Goal: Information Seeking & Learning: Learn about a topic

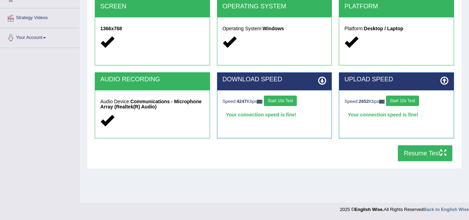
scroll to position [145, 0]
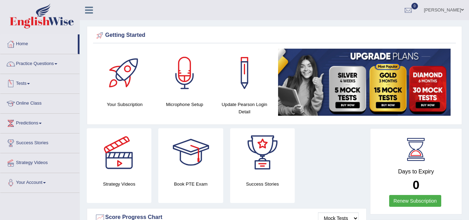
click at [30, 79] on link "Tests" at bounding box center [39, 82] width 79 height 17
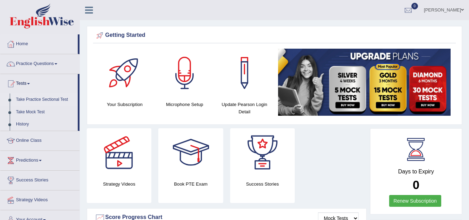
click at [51, 97] on link "Take Practice Sectional Test" at bounding box center [45, 99] width 65 height 13
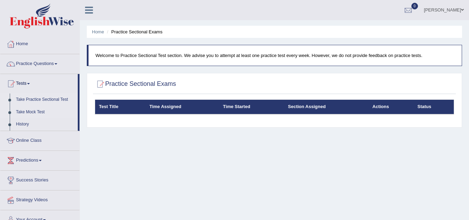
click at [38, 109] on link "Take Mock Test" at bounding box center [45, 112] width 65 height 13
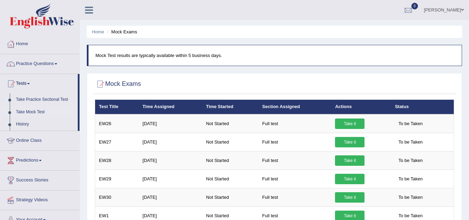
click at [31, 138] on link "Online Class" at bounding box center [39, 139] width 79 height 17
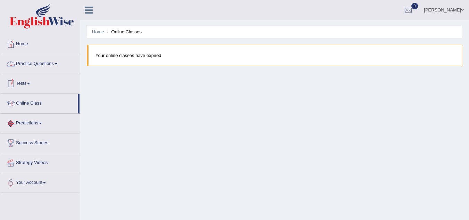
click at [54, 61] on link "Practice Questions" at bounding box center [39, 62] width 79 height 17
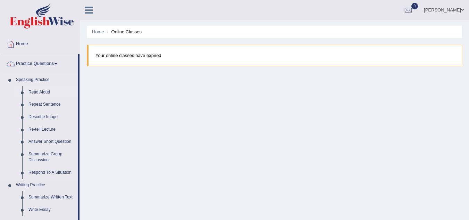
click at [48, 90] on link "Read Aloud" at bounding box center [51, 92] width 52 height 13
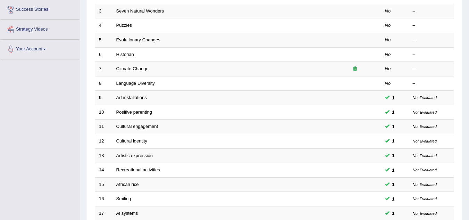
scroll to position [236, 0]
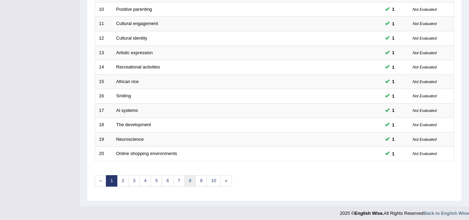
click at [192, 180] on link "8" at bounding box center [190, 180] width 11 height 11
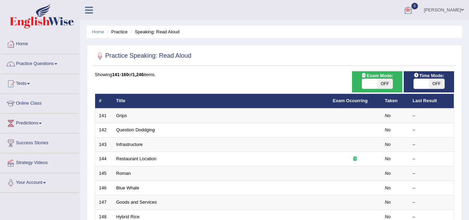
click at [414, 9] on div at bounding box center [408, 10] width 10 height 10
click at [380, 26] on strong "See All Alerts" at bounding box center [364, 29] width 31 height 6
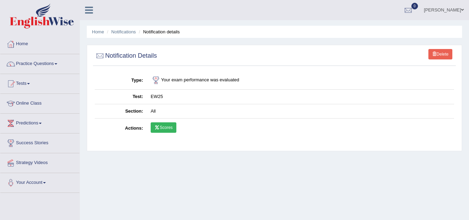
click at [170, 128] on link "Scores" at bounding box center [164, 127] width 26 height 10
click at [56, 62] on link "Practice Questions" at bounding box center [39, 62] width 79 height 17
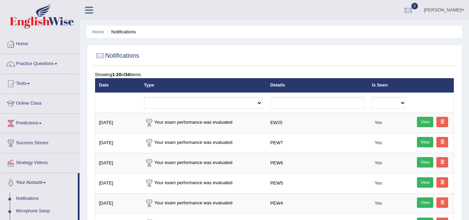
click at [25, 40] on link "Home" at bounding box center [39, 42] width 79 height 17
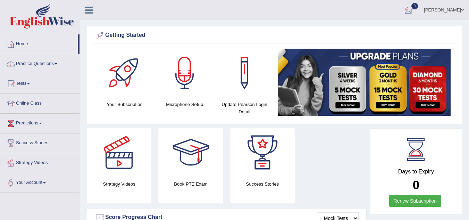
click at [414, 10] on div at bounding box center [408, 10] width 10 height 10
click at [380, 29] on strong "See All Alerts" at bounding box center [364, 29] width 31 height 6
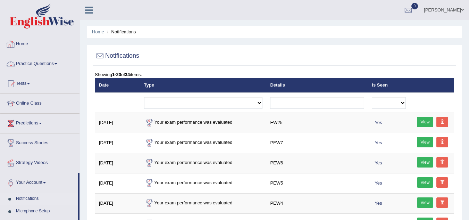
click at [22, 42] on link "Home" at bounding box center [39, 42] width 79 height 17
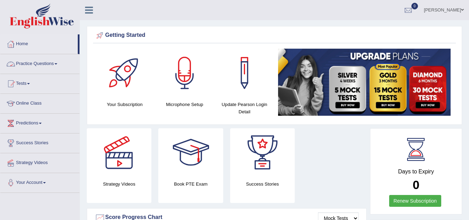
click at [55, 63] on link "Practice Questions" at bounding box center [39, 62] width 79 height 17
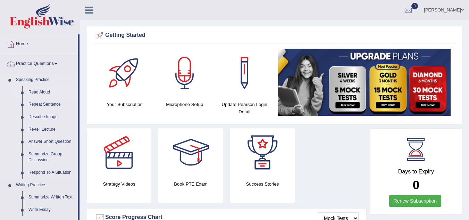
click at [42, 90] on link "Read Aloud" at bounding box center [51, 92] width 52 height 13
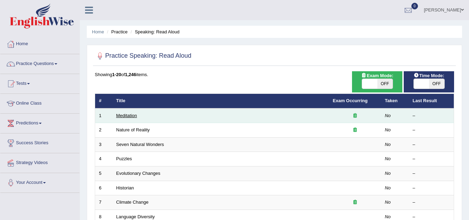
click at [127, 115] on link "Meditation" at bounding box center [126, 115] width 21 height 5
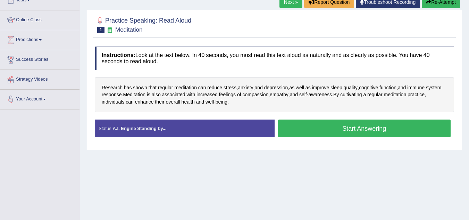
scroll to position [69, 0]
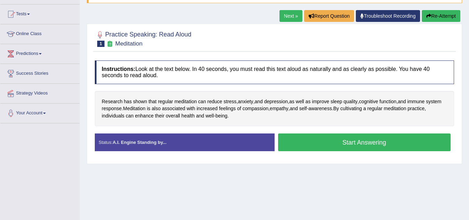
click at [310, 138] on button "Start Answering" at bounding box center [364, 142] width 173 height 18
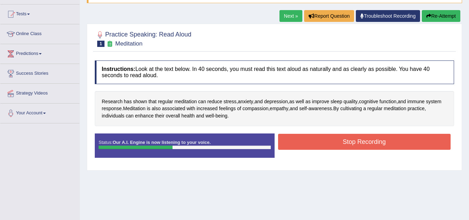
click at [305, 139] on button "Stop Recording" at bounding box center [364, 142] width 173 height 16
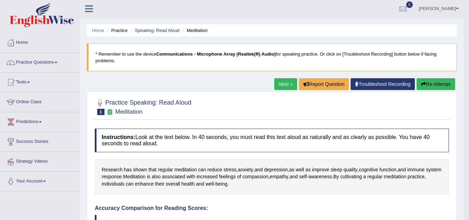
scroll to position [0, 0]
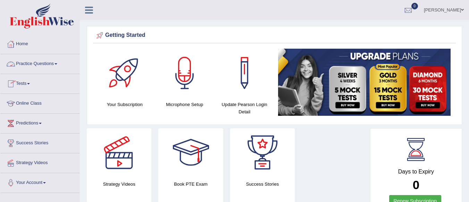
click at [57, 62] on link "Practice Questions" at bounding box center [39, 62] width 79 height 17
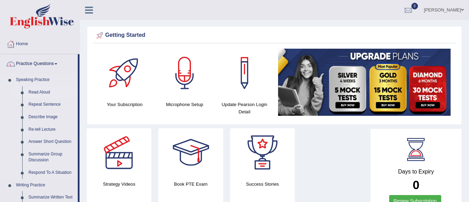
click at [47, 90] on link "Read Aloud" at bounding box center [51, 92] width 52 height 13
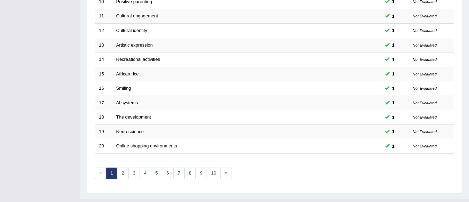
scroll to position [258, 0]
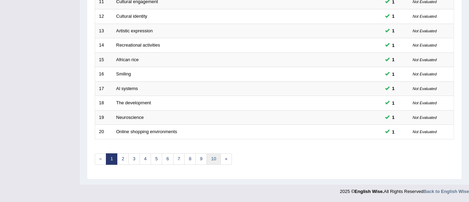
click at [212, 158] on link "10" at bounding box center [214, 158] width 14 height 11
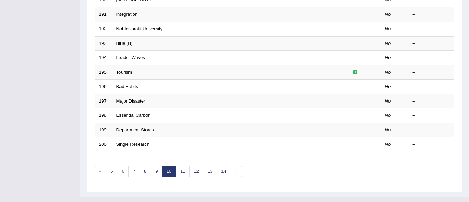
scroll to position [258, 0]
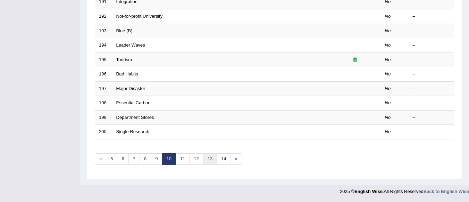
click at [211, 159] on link "13" at bounding box center [210, 158] width 14 height 11
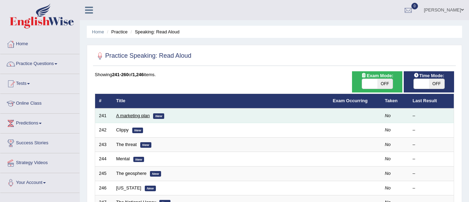
click at [134, 115] on link "A marketing plan" at bounding box center [133, 115] width 34 height 5
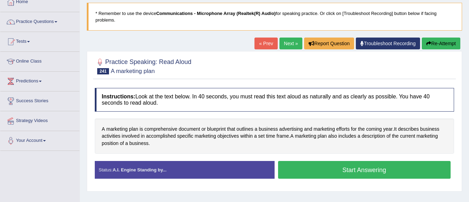
scroll to position [83, 0]
